Goal: Task Accomplishment & Management: Manage account settings

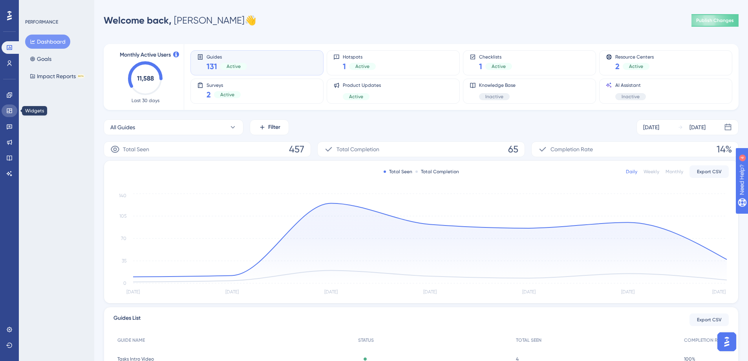
click at [10, 112] on icon at bounding box center [9, 111] width 6 height 6
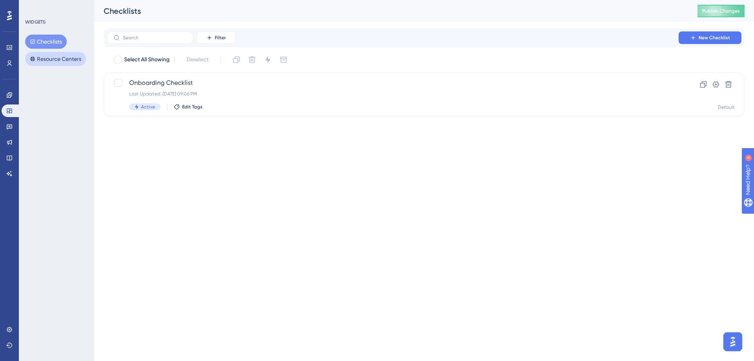
click at [51, 62] on button "Resource Centers" at bounding box center [55, 59] width 61 height 14
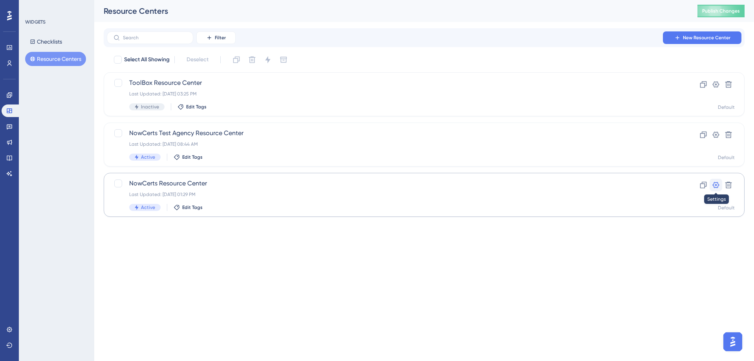
click at [712, 185] on icon at bounding box center [716, 185] width 8 height 8
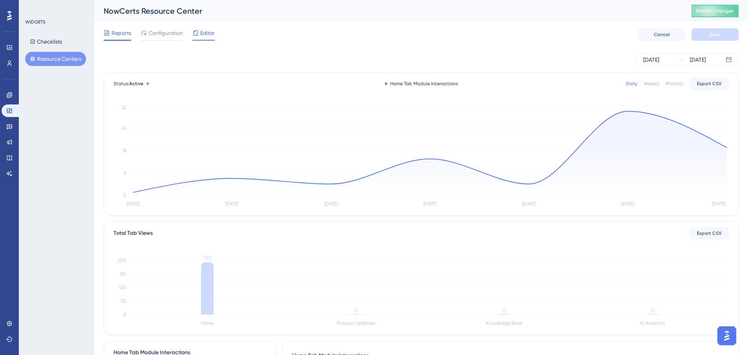
click at [207, 34] on span "Editor" at bounding box center [207, 32] width 15 height 9
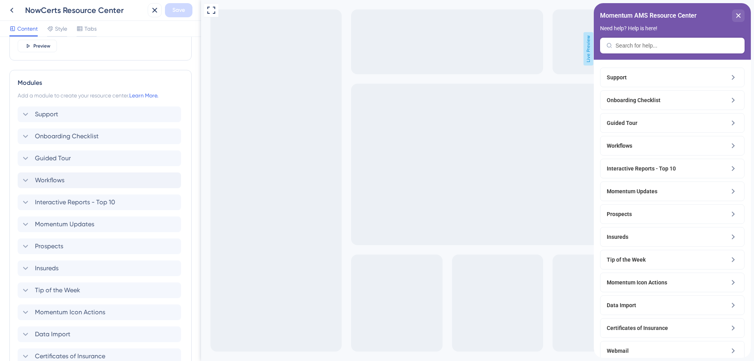
scroll to position [314, 0]
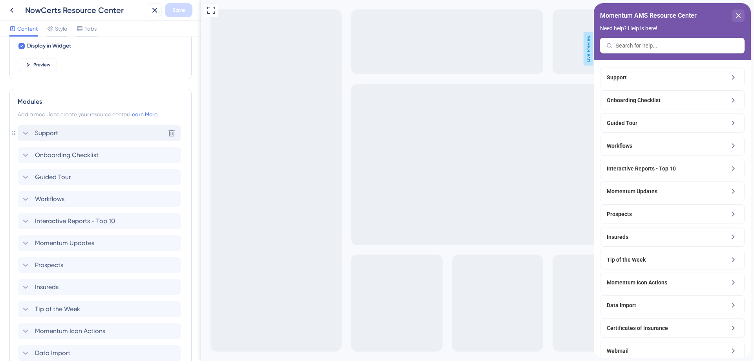
click at [25, 132] on icon at bounding box center [25, 132] width 9 height 9
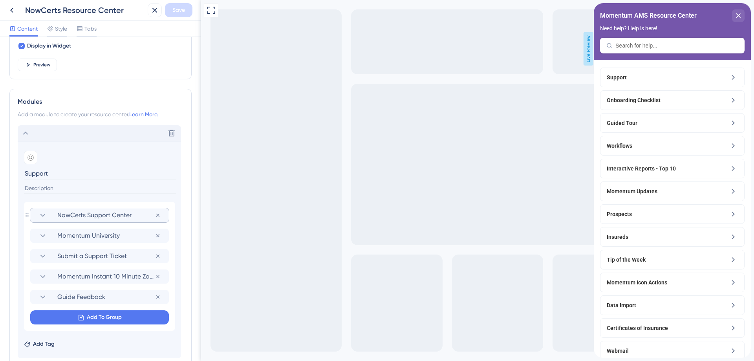
click at [43, 214] on icon at bounding box center [42, 215] width 9 height 9
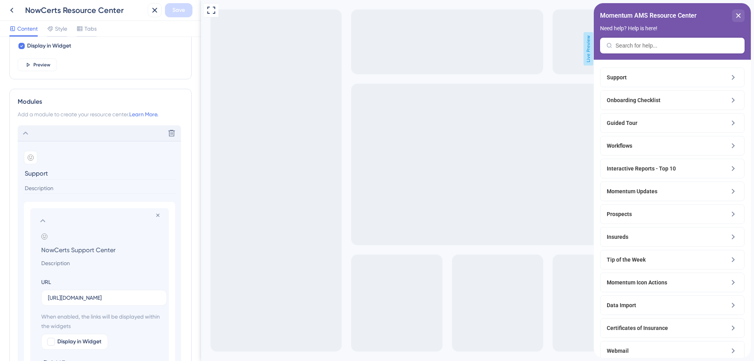
click at [26, 132] on icon at bounding box center [25, 133] width 5 height 3
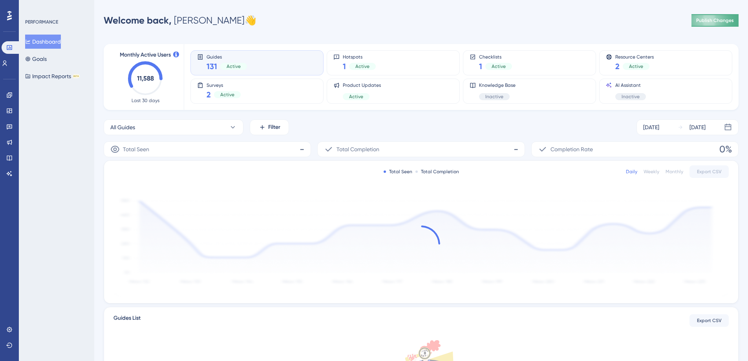
click at [711, 20] on span "Publish Changes" at bounding box center [715, 20] width 38 height 6
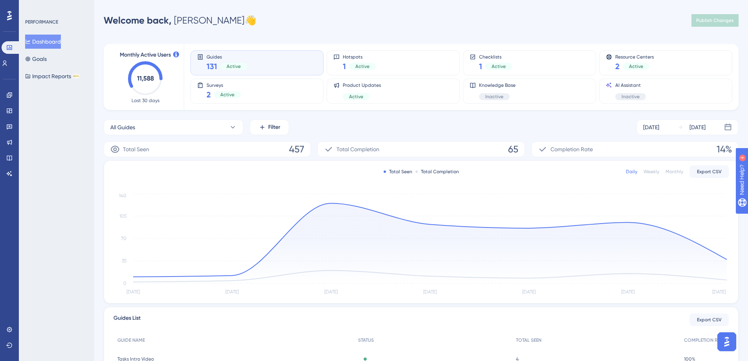
click at [650, 172] on div "Weekly" at bounding box center [652, 171] width 16 height 6
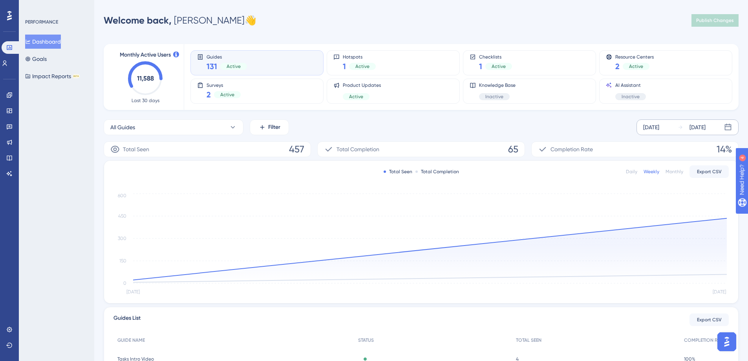
click at [729, 129] on icon at bounding box center [728, 127] width 8 height 8
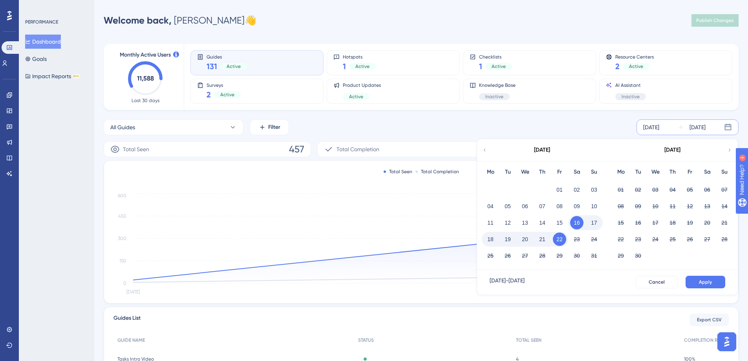
click at [485, 150] on icon at bounding box center [484, 150] width 5 height 7
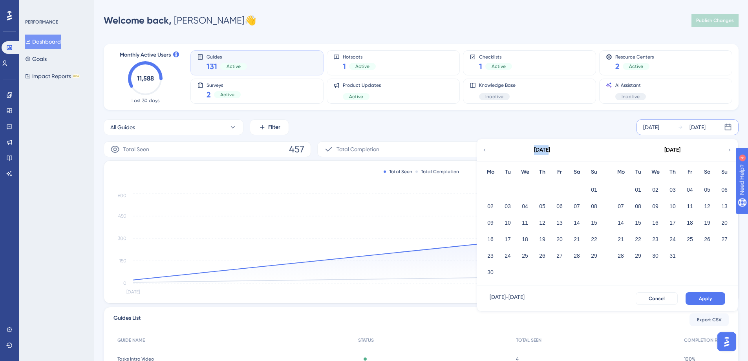
click at [485, 150] on icon at bounding box center [484, 150] width 5 height 7
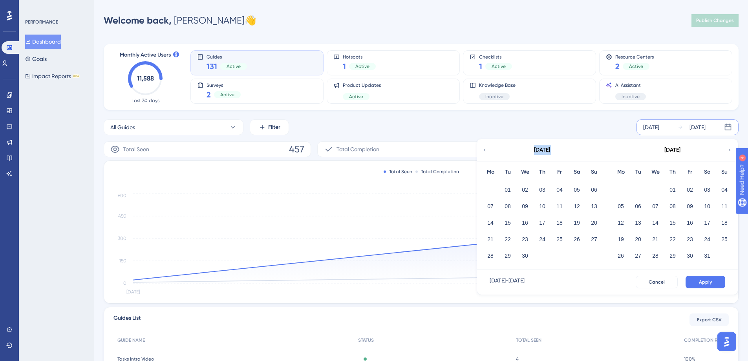
click at [485, 150] on icon at bounding box center [484, 150] width 5 height 7
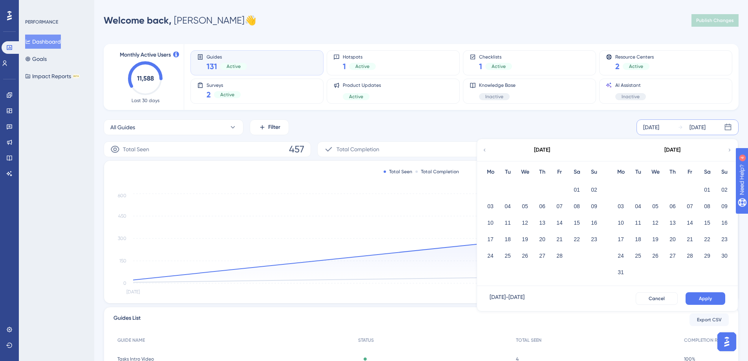
click at [485, 150] on icon at bounding box center [484, 150] width 5 height 7
click at [656, 190] on button "01" at bounding box center [655, 189] width 13 height 13
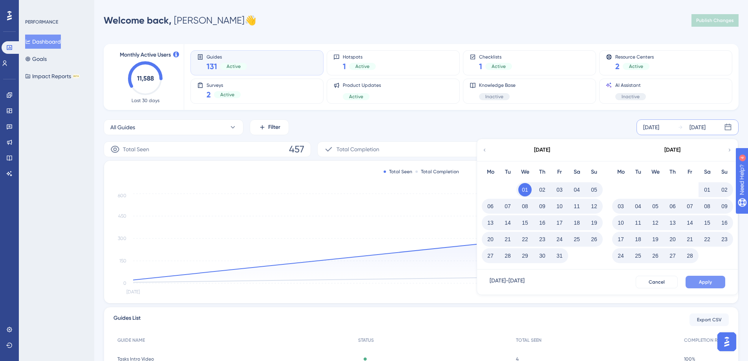
click at [698, 281] on button "Apply" at bounding box center [706, 282] width 40 height 13
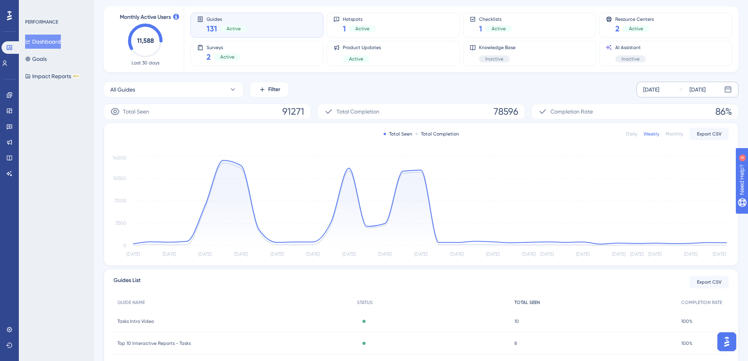
scroll to position [39, 0]
click at [7, 158] on icon at bounding box center [9, 158] width 5 height 5
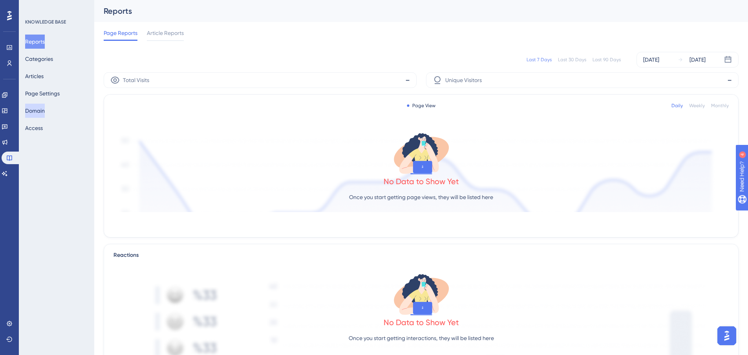
click at [37, 110] on button "Domain" at bounding box center [35, 111] width 20 height 14
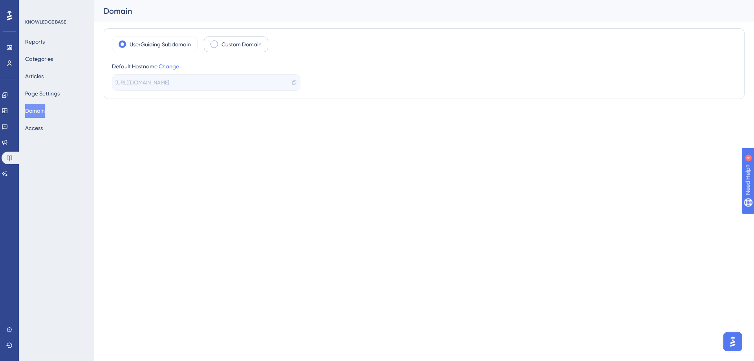
click at [213, 46] on span at bounding box center [214, 43] width 7 height 7
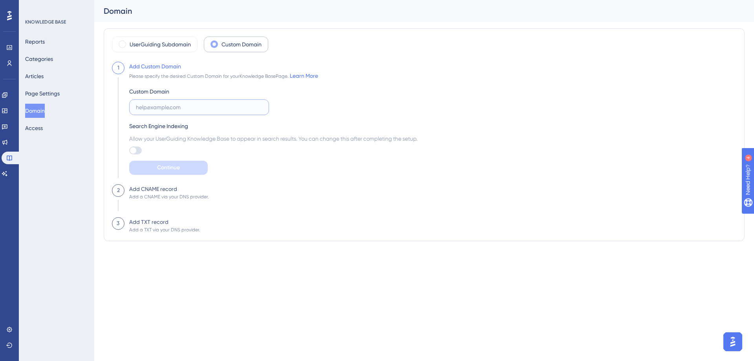
click at [159, 105] on input "text" at bounding box center [199, 107] width 126 height 9
paste input "[URL][DOMAIN_NAME]"
type input "[URL][DOMAIN_NAME]"
click at [136, 151] on div at bounding box center [133, 150] width 6 height 6
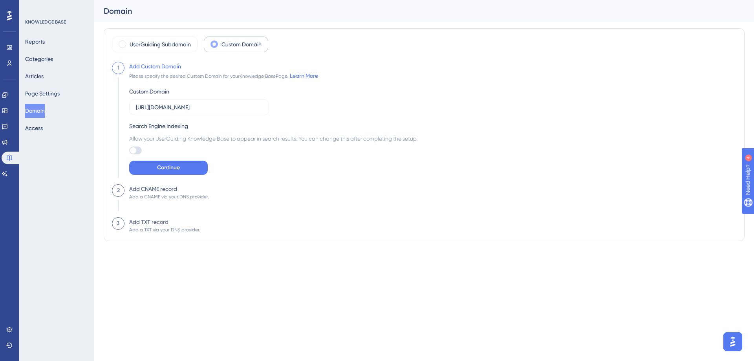
click at [129, 151] on input "checkbox" at bounding box center [129, 150] width 0 height 0
checkbox input "true"
click at [156, 167] on button "Continue" at bounding box center [168, 168] width 79 height 14
click at [120, 44] on span at bounding box center [122, 43] width 7 height 7
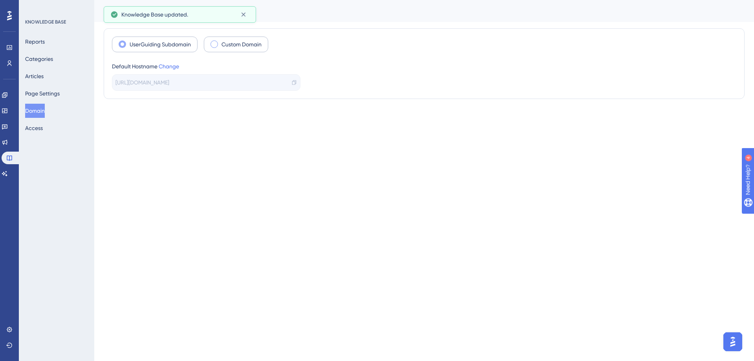
click at [297, 0] on html "Performance Users Engagement Widgets Feedback Product Updates Knowledge Base AI…" at bounding box center [377, 0] width 754 height 0
click at [42, 125] on button "Access" at bounding box center [34, 128] width 18 height 14
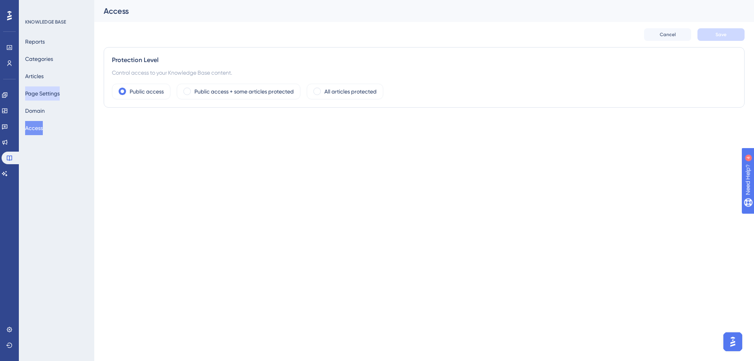
click at [49, 91] on button "Page Settings" at bounding box center [42, 93] width 35 height 14
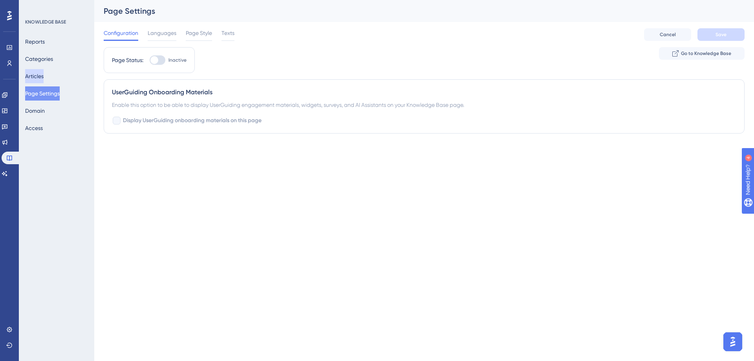
click at [43, 73] on button "Articles" at bounding box center [34, 76] width 18 height 14
